Goal: Transaction & Acquisition: Obtain resource

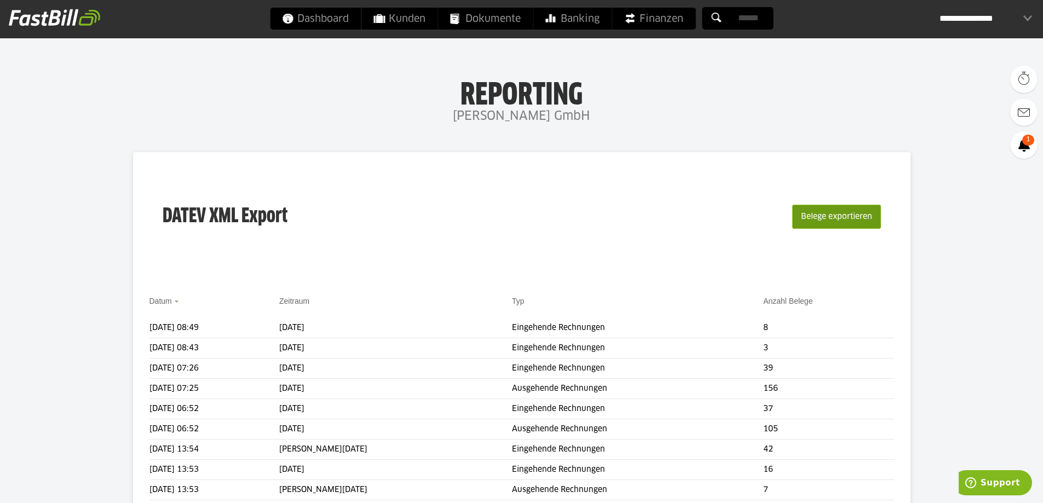
click at [826, 217] on button "Belege exportieren" at bounding box center [836, 217] width 89 height 24
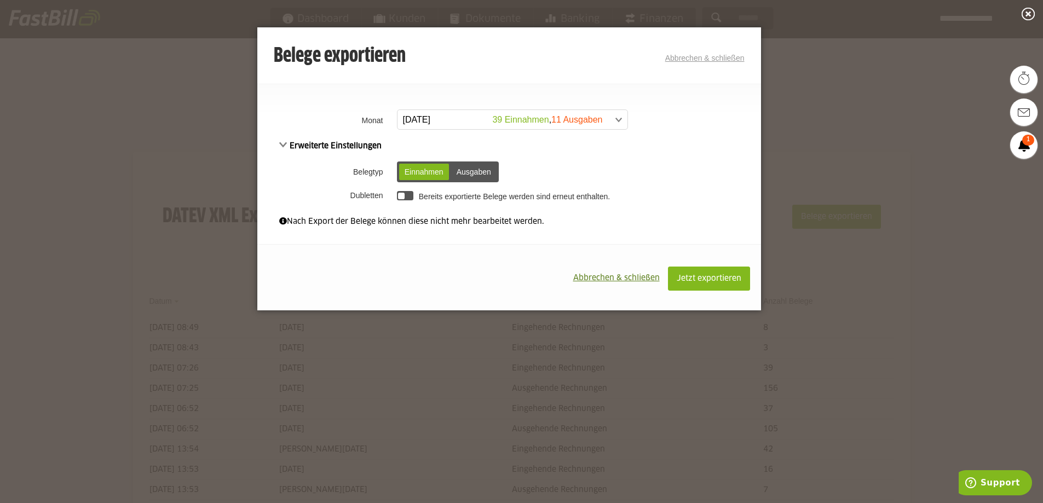
click at [724, 54] on link "Abbrechen & schließen" at bounding box center [704, 58] width 79 height 9
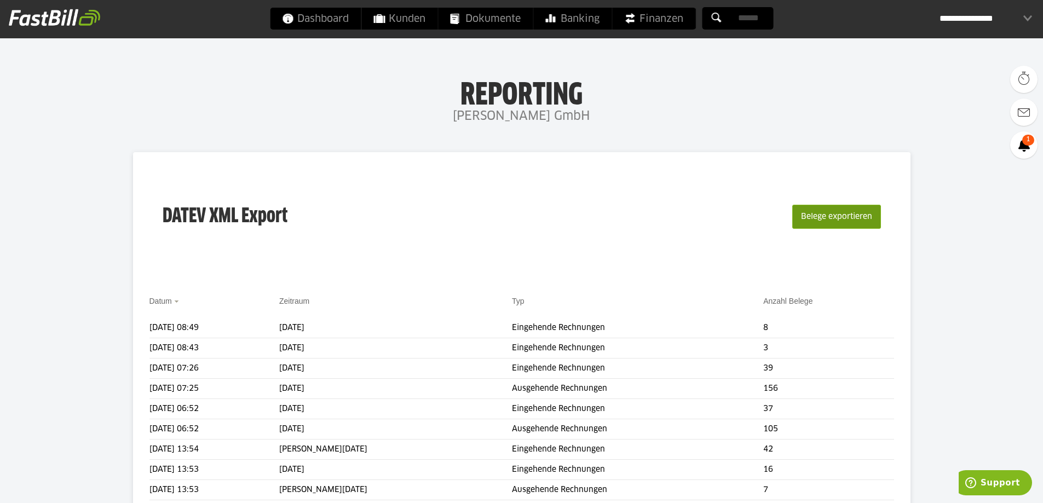
click at [834, 217] on button "Belege exportieren" at bounding box center [836, 217] width 89 height 24
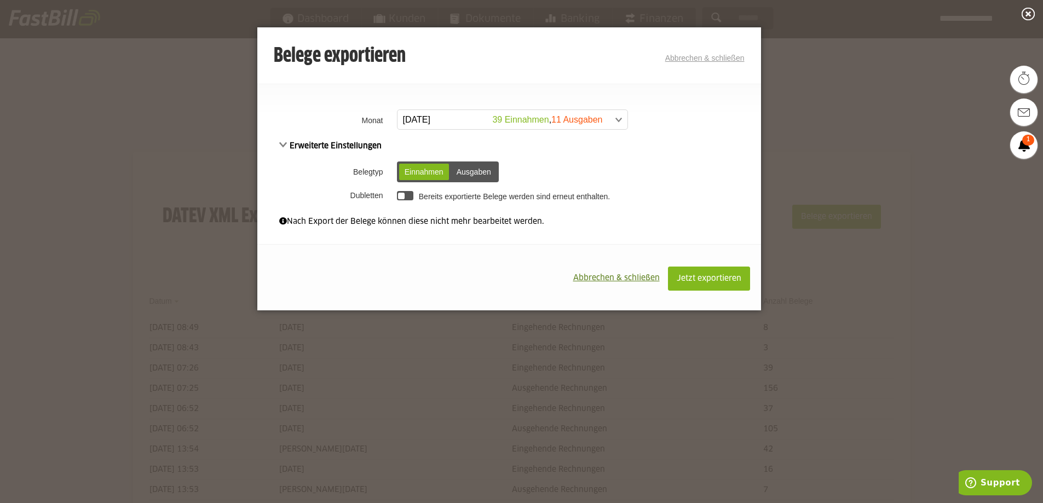
click at [623, 116] on link "August 2025 39 Einnahmen , 11 Ausgaben" at bounding box center [512, 119] width 231 height 20
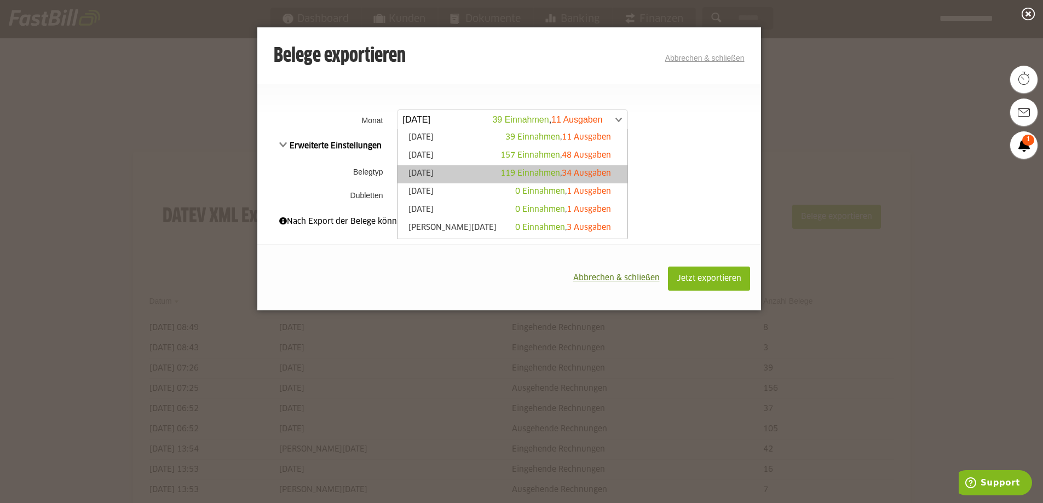
click at [482, 172] on link "Juni 2025 119 Einnahmen , 34 Ausgaben" at bounding box center [512, 174] width 219 height 13
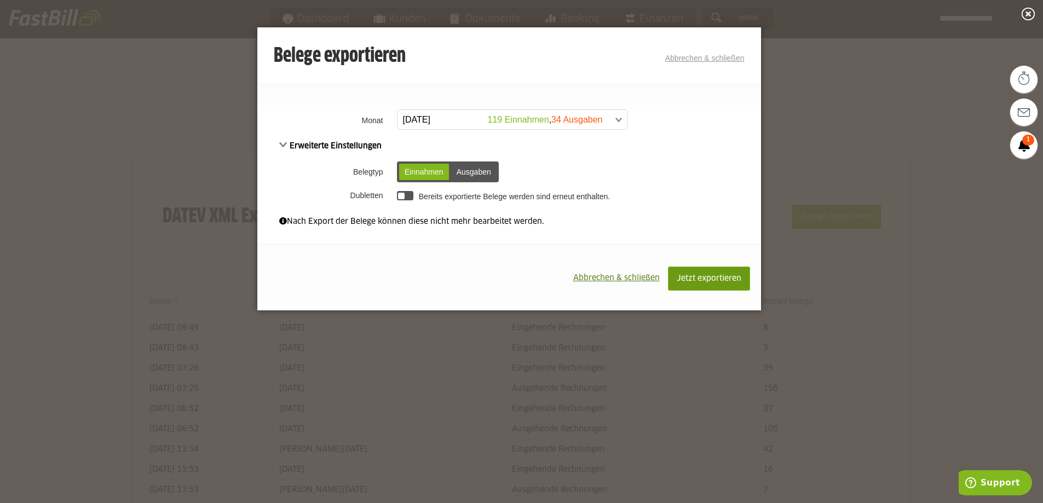
click at [696, 276] on span "Jetzt exportieren" at bounding box center [709, 279] width 65 height 8
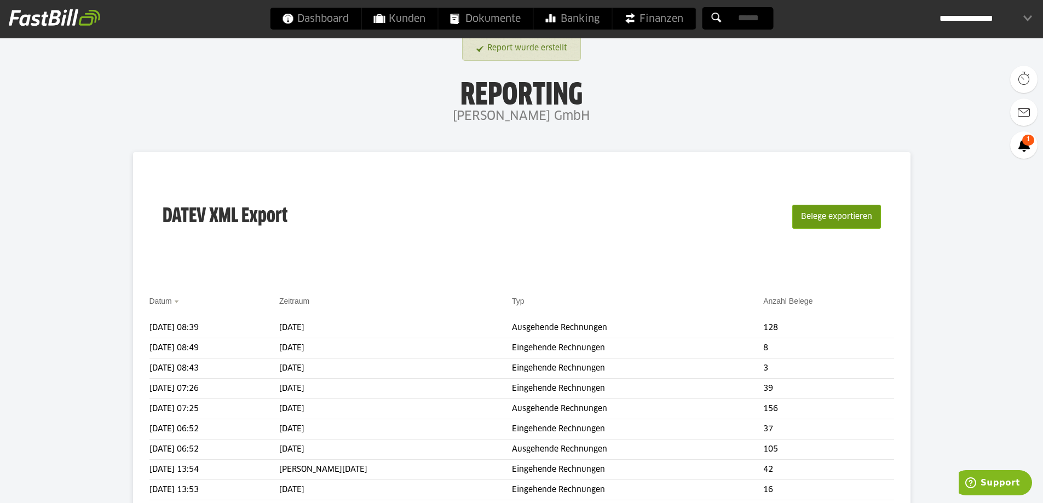
click at [851, 217] on button "Belege exportieren" at bounding box center [836, 217] width 89 height 24
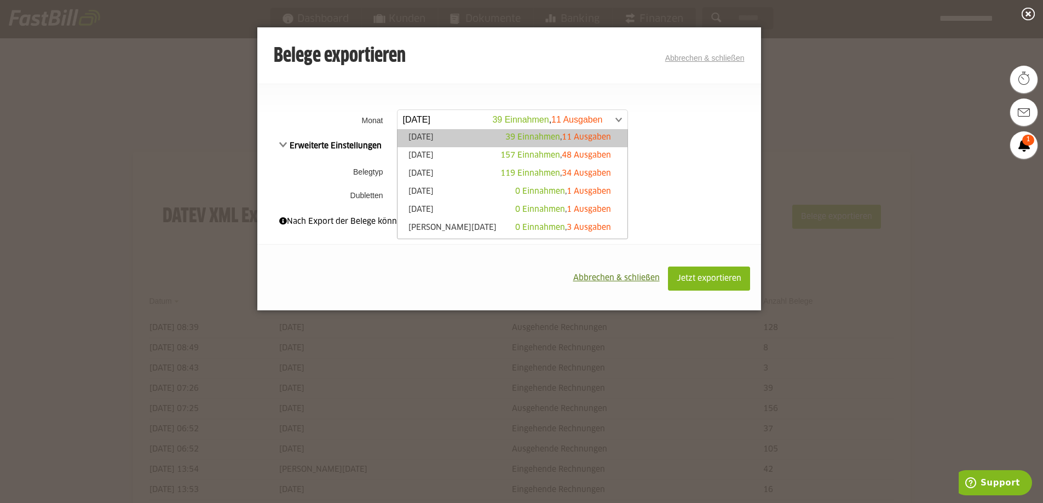
click at [524, 124] on span at bounding box center [507, 120] width 230 height 20
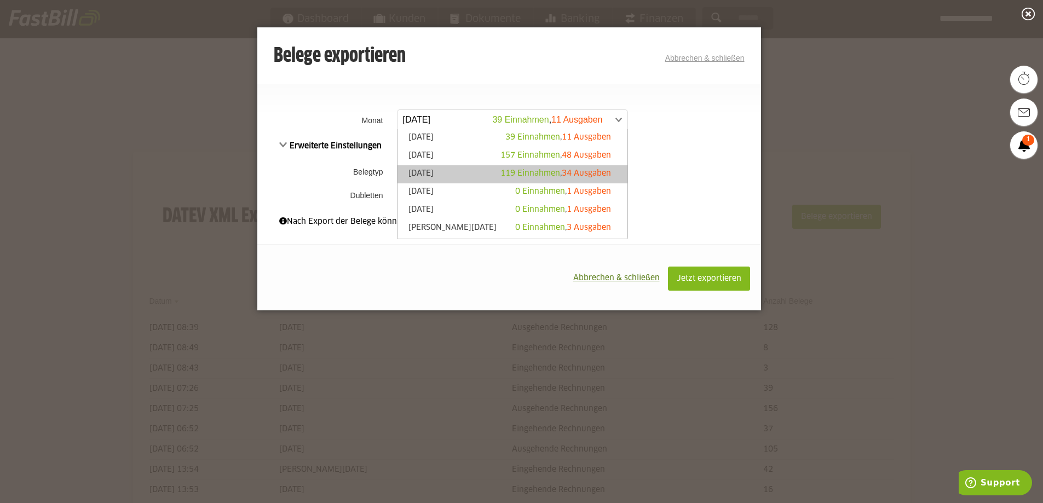
click at [460, 169] on link "Juni 2025 119 Einnahmen , 34 Ausgaben" at bounding box center [512, 174] width 219 height 13
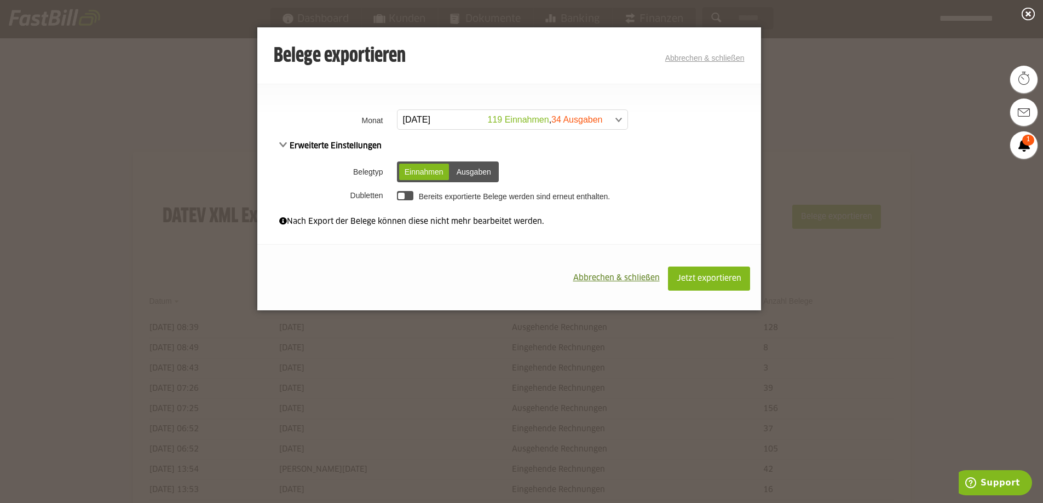
click at [477, 169] on div "Ausgaben" at bounding box center [473, 172] width 45 height 16
click at [722, 279] on span "Jetzt exportieren" at bounding box center [709, 279] width 65 height 8
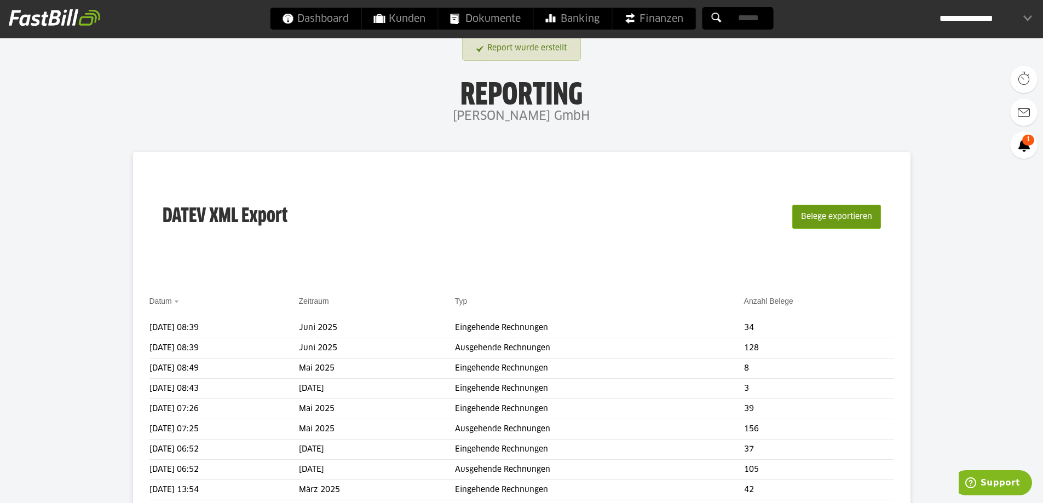
click at [848, 215] on button "Belege exportieren" at bounding box center [836, 217] width 89 height 24
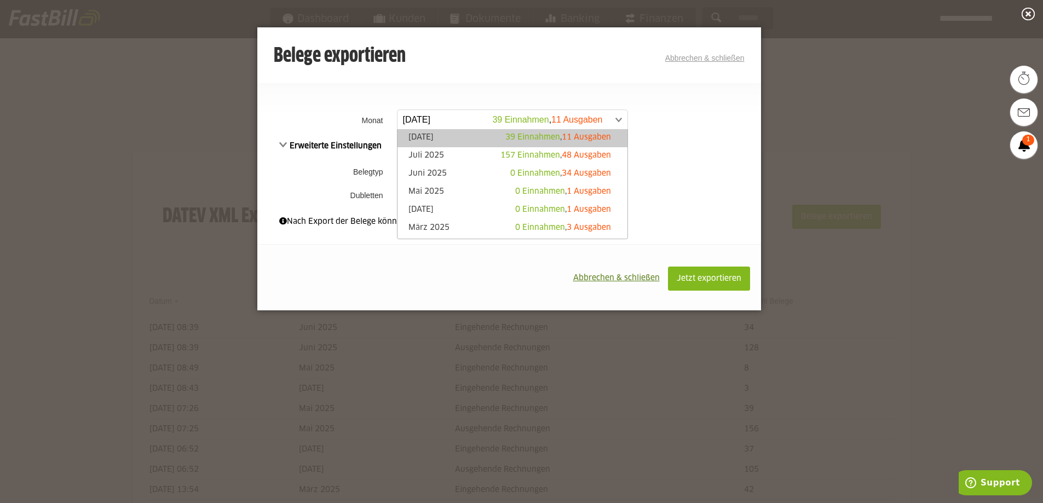
click at [539, 123] on span at bounding box center [507, 120] width 230 height 20
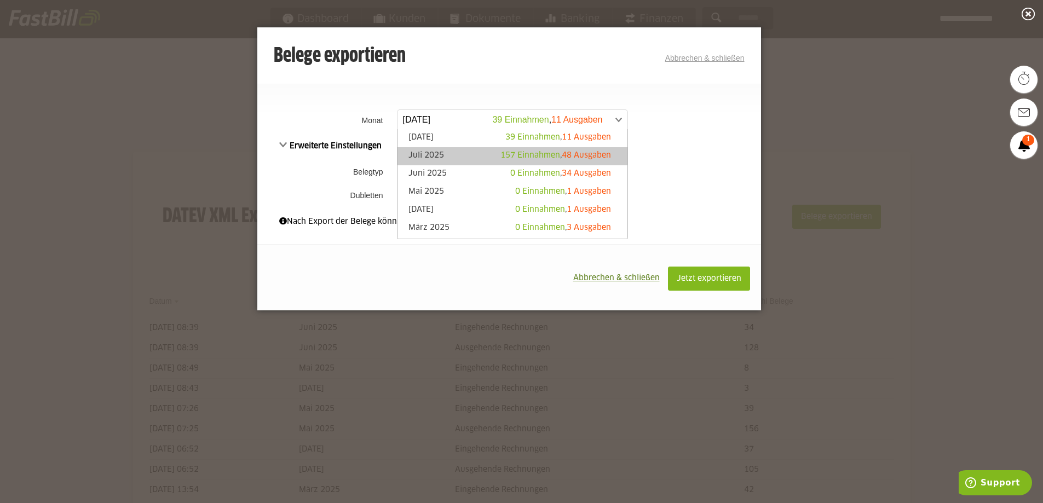
click at [466, 154] on link "Juli 2025 157 Einnahmen , 48 Ausgaben" at bounding box center [512, 156] width 219 height 13
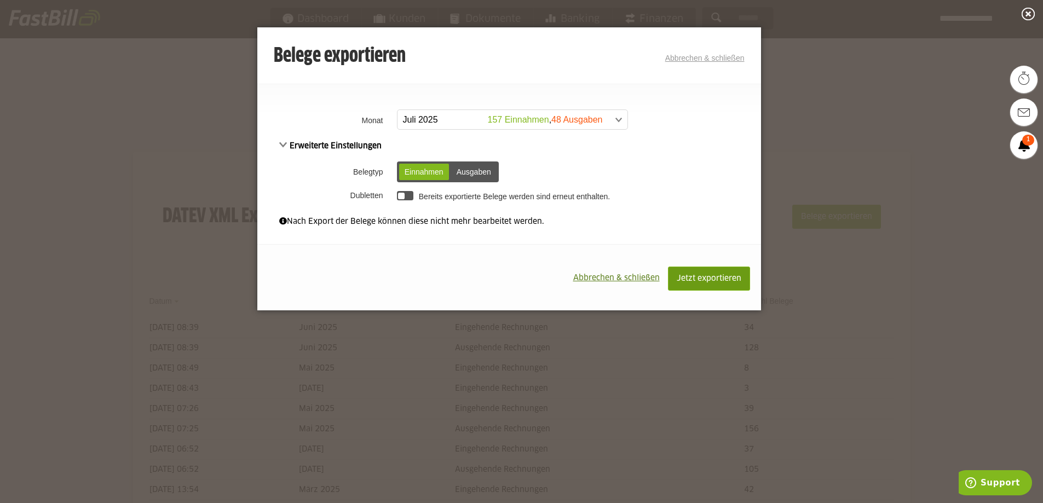
click at [704, 279] on span "Jetzt exportieren" at bounding box center [709, 279] width 65 height 8
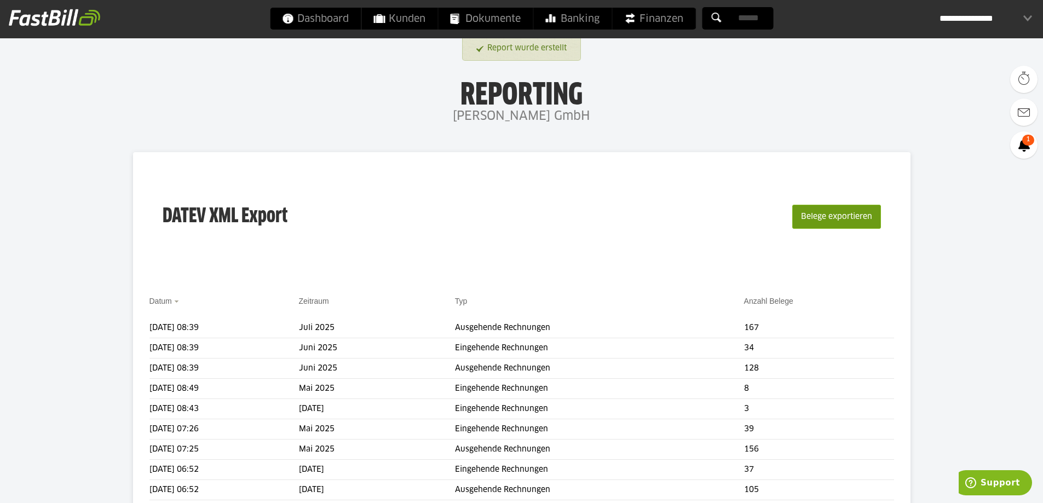
click at [840, 215] on button "Belege exportieren" at bounding box center [836, 217] width 89 height 24
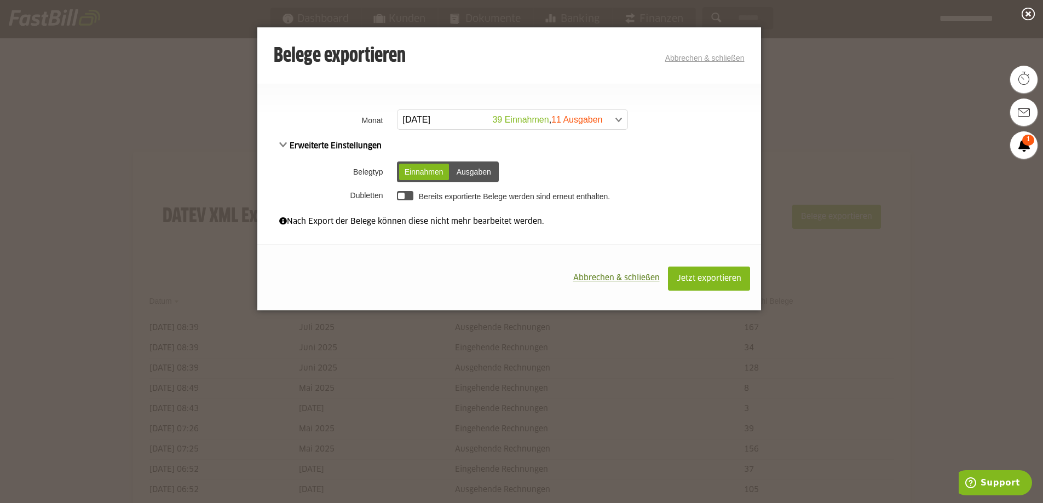
click at [481, 172] on div "Ausgaben" at bounding box center [473, 172] width 45 height 16
click at [442, 121] on span at bounding box center [507, 120] width 230 height 20
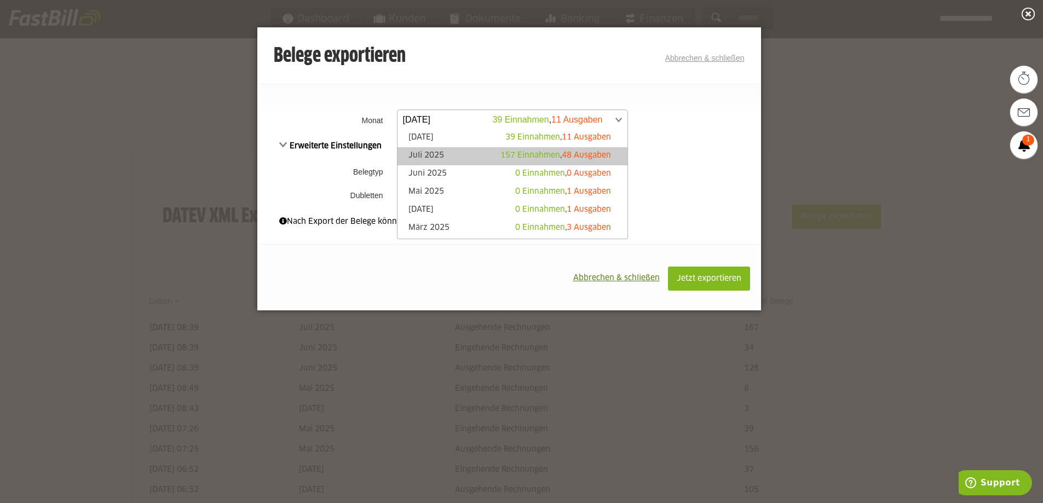
click at [448, 154] on link "Juli 2025 157 Einnahmen , 48 Ausgaben" at bounding box center [512, 156] width 219 height 13
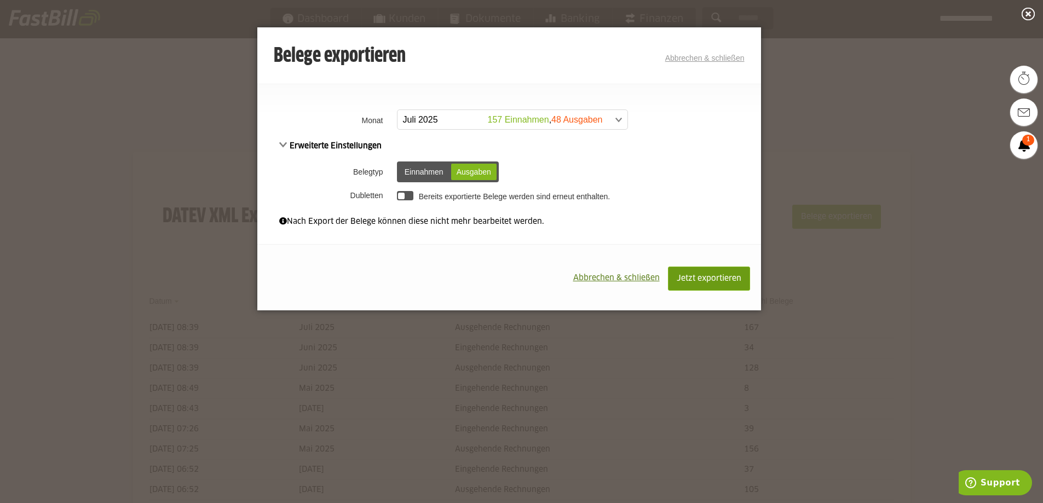
click at [718, 279] on span "Jetzt exportieren" at bounding box center [709, 279] width 65 height 8
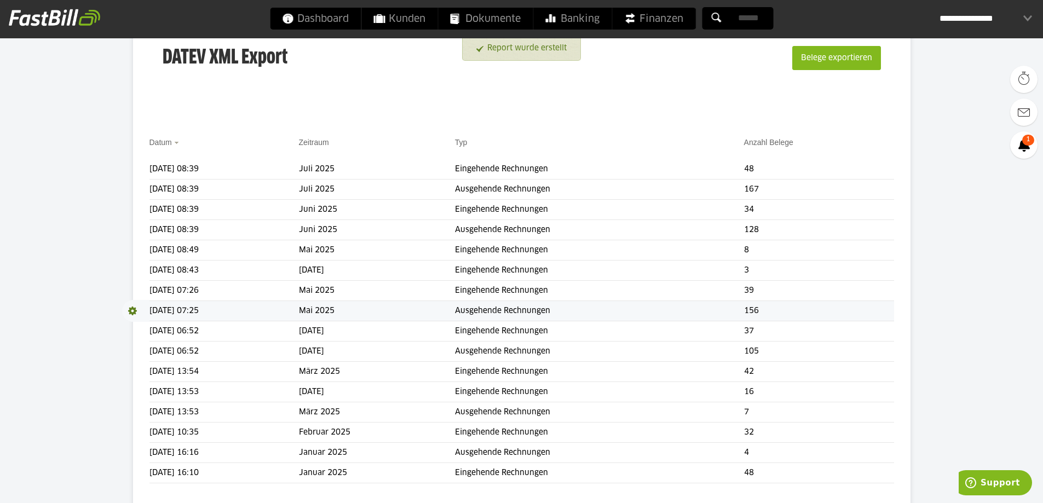
scroll to position [164, 0]
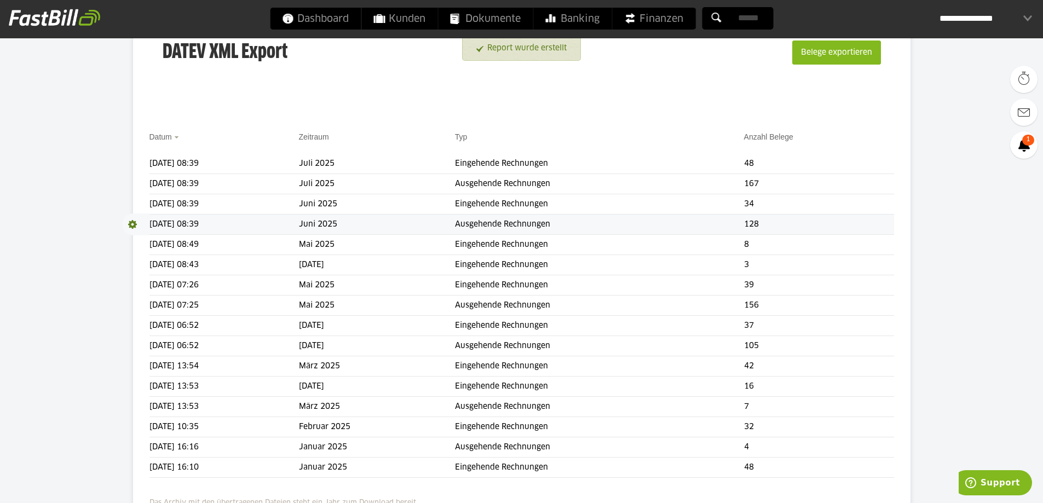
click at [134, 228] on span at bounding box center [135, 224] width 27 height 22
click at [148, 242] on link "Download" at bounding box center [151, 239] width 59 height 13
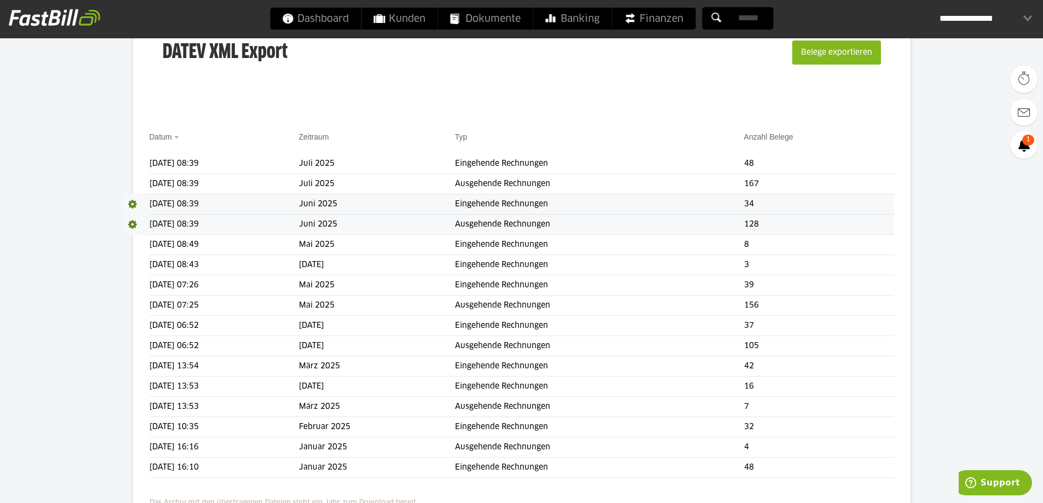
click at [132, 203] on span at bounding box center [135, 204] width 27 height 22
click at [142, 219] on link "Download" at bounding box center [151, 218] width 59 height 13
click at [132, 183] on span at bounding box center [135, 184] width 27 height 22
click at [141, 197] on link "Download" at bounding box center [151, 198] width 59 height 13
click at [132, 165] on span at bounding box center [135, 164] width 27 height 22
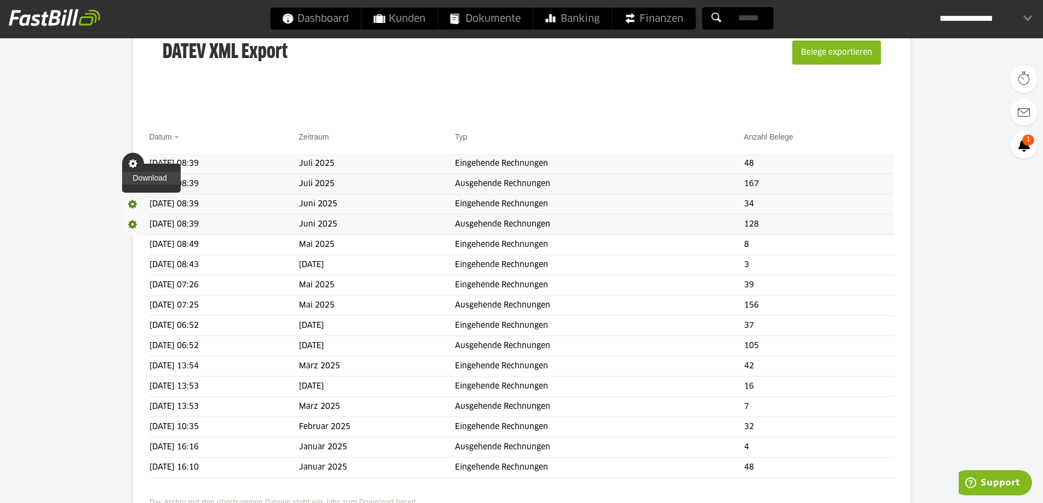
click at [150, 176] on link "Download" at bounding box center [151, 178] width 59 height 13
click at [131, 224] on span "Download" at bounding box center [135, 224] width 27 height 22
click at [137, 240] on link "Download" at bounding box center [151, 239] width 59 height 13
click at [131, 205] on span "Download" at bounding box center [135, 204] width 27 height 22
click at [146, 221] on link "Download" at bounding box center [151, 218] width 59 height 13
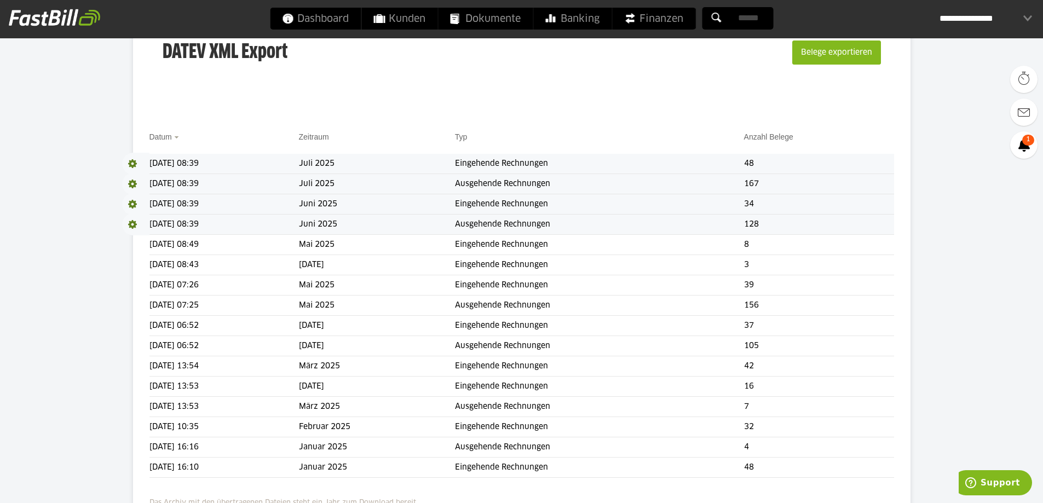
click at [132, 184] on span "Download" at bounding box center [135, 184] width 27 height 22
click at [137, 197] on link "Download" at bounding box center [151, 198] width 59 height 13
click at [102, 164] on body "Dashboard Kunden Dokumente Banking Finanzen Add-ons" at bounding box center [521, 229] width 1043 height 787
click at [133, 164] on span "Download" at bounding box center [135, 164] width 27 height 22
click at [138, 179] on link "Download" at bounding box center [151, 178] width 59 height 13
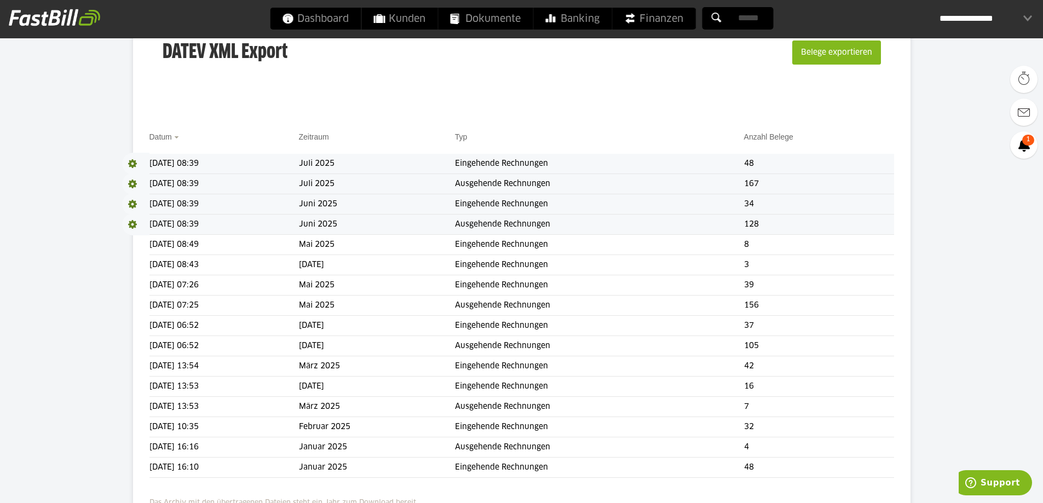
click at [955, 220] on body "Dashboard Kunden Dokumente Banking Finanzen Add-ons" at bounding box center [521, 229] width 1043 height 787
click at [672, 18] on span "Finanzen" at bounding box center [653, 19] width 59 height 22
